Goal: Check status: Check status

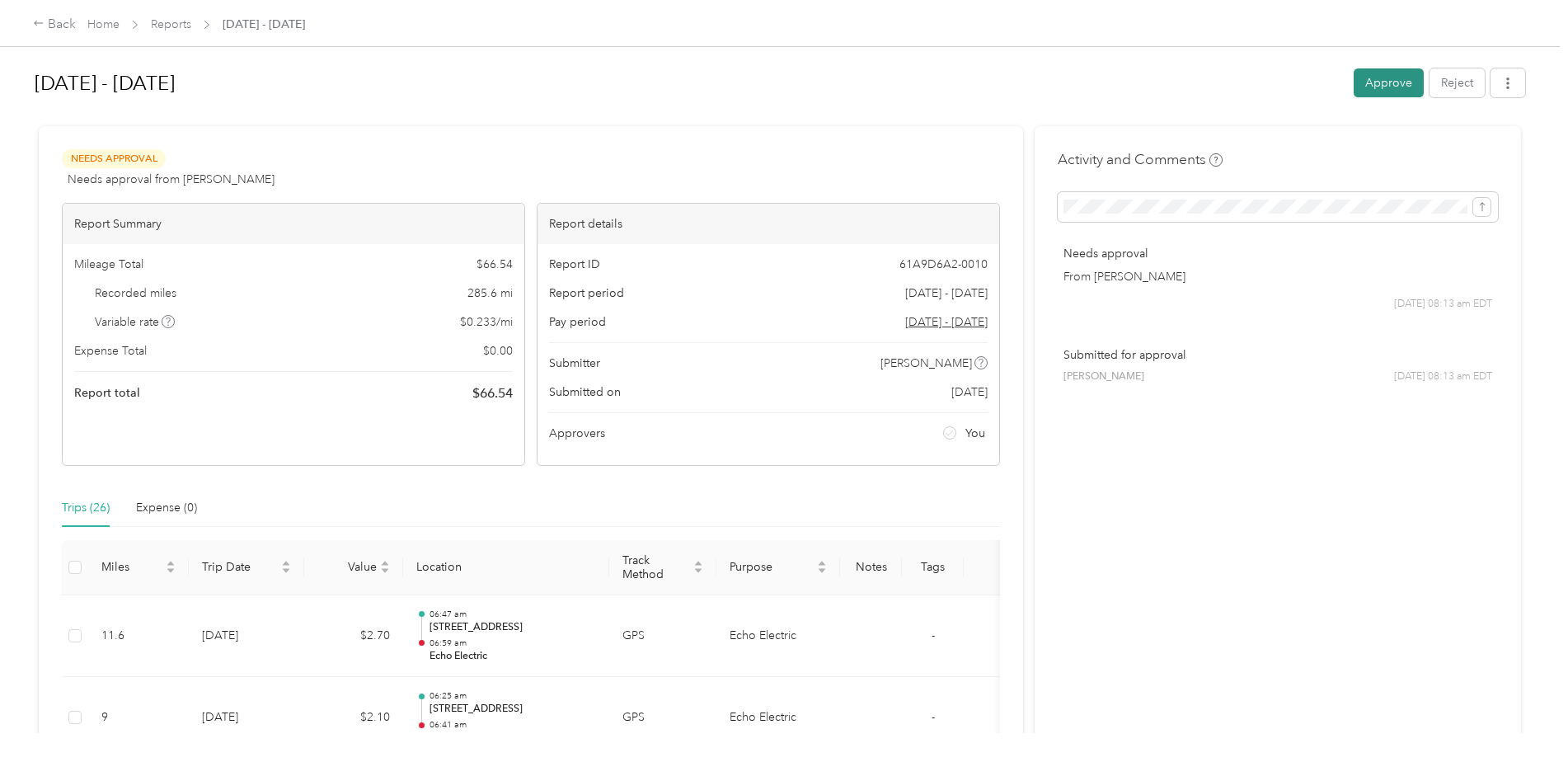
click at [1375, 90] on button "Approve" at bounding box center [1389, 82] width 70 height 29
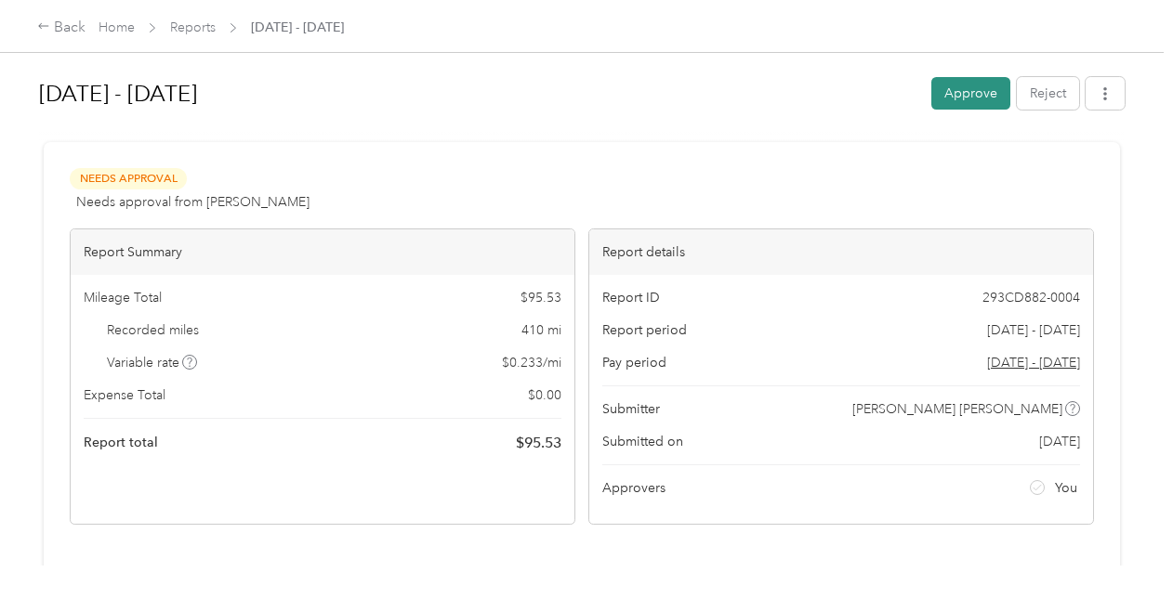
click at [970, 90] on button "Approve" at bounding box center [970, 93] width 79 height 33
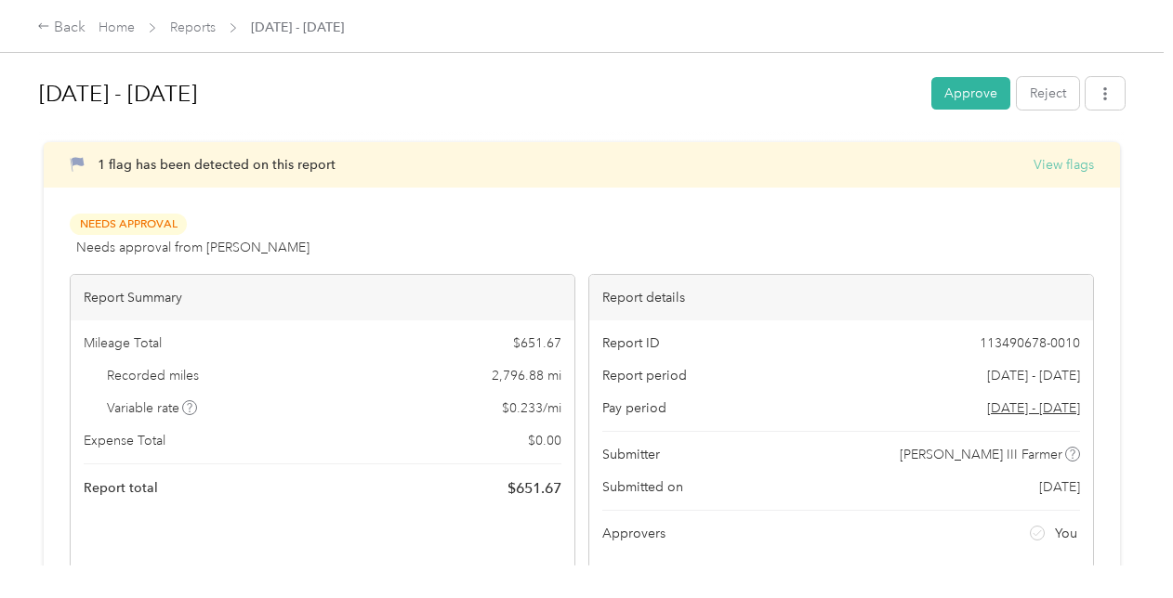
click at [1069, 165] on button "View flags" at bounding box center [1063, 165] width 60 height 20
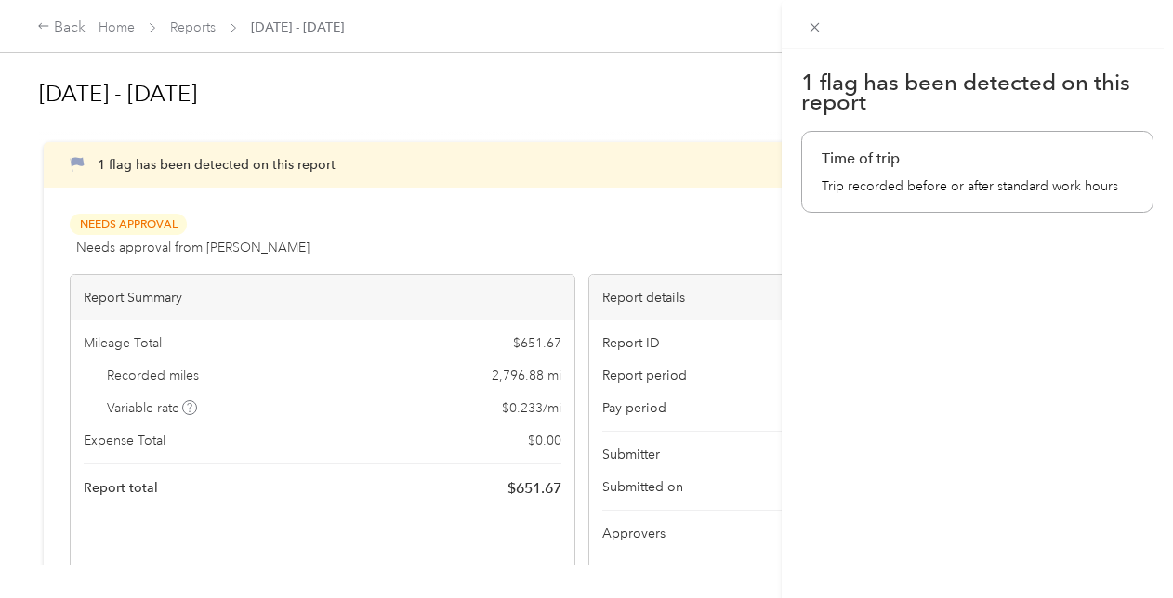
click at [707, 90] on div "1 flag has been detected on this report Time of trip Trip recorded before or af…" at bounding box center [586, 299] width 1173 height 598
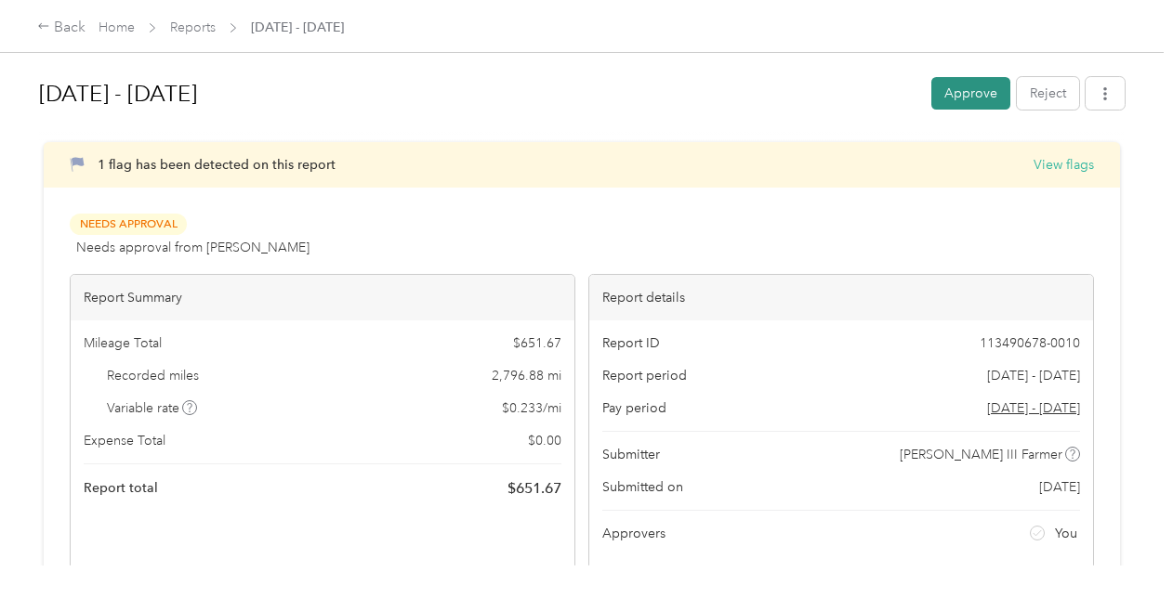
click at [976, 91] on button "Approve" at bounding box center [970, 93] width 79 height 33
